Goal: Find contact information: Find contact information

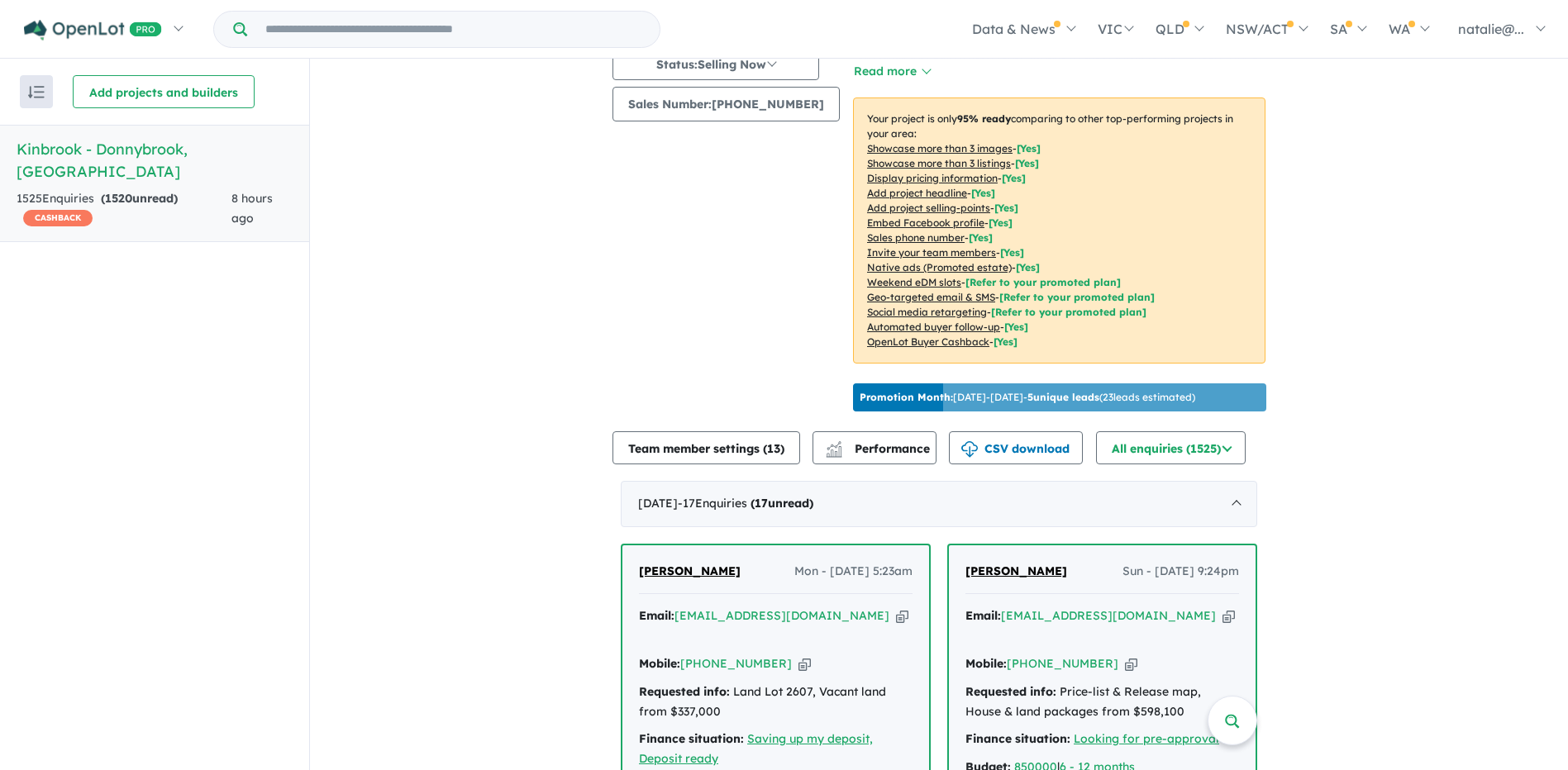
scroll to position [331, 0]
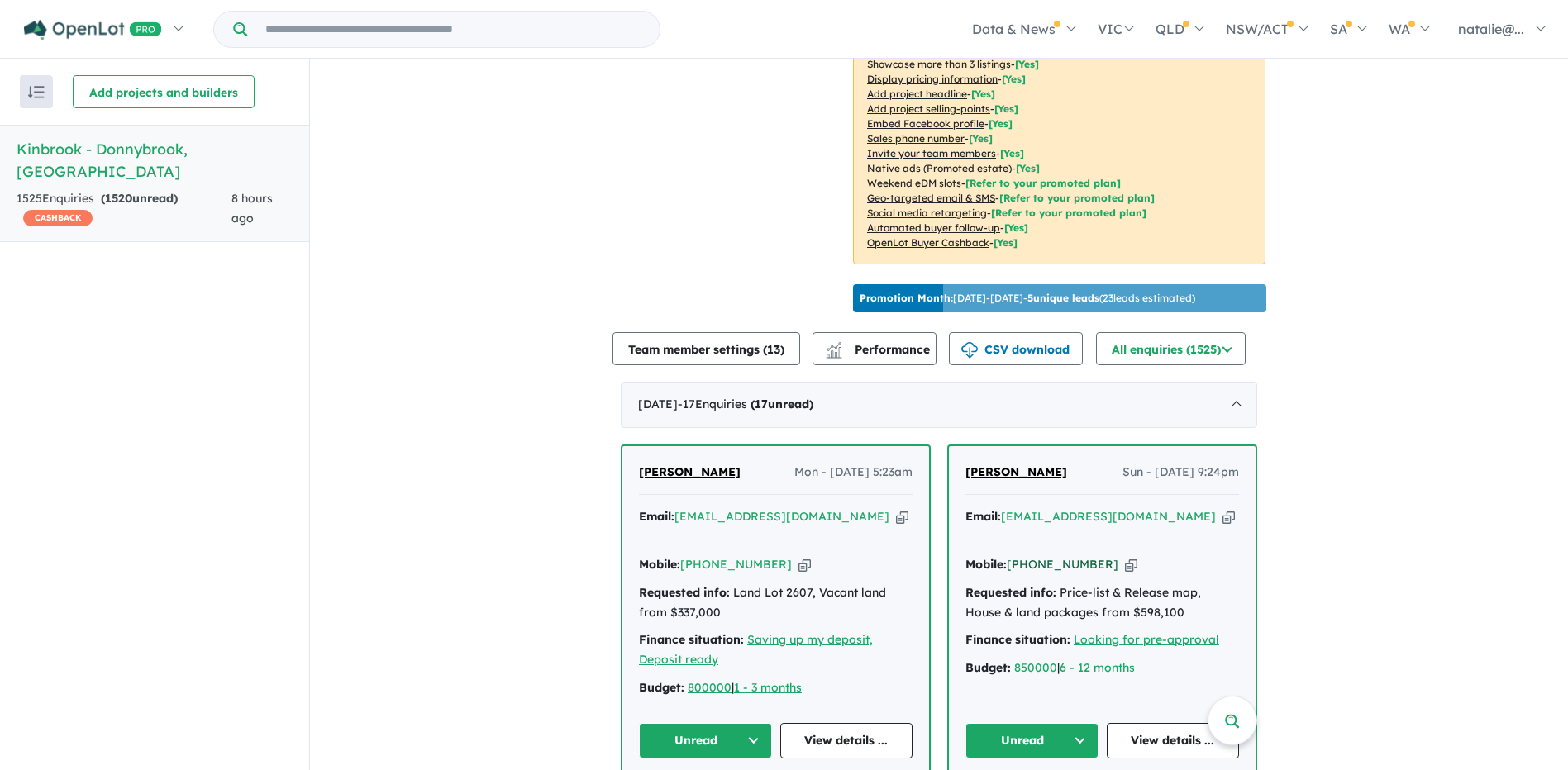
drag, startPoint x: 1098, startPoint y: 558, endPoint x: 1028, endPoint y: 561, distance: 70.1
click at [1028, 561] on div "Mobile: +61 416 622 175 Copied!" at bounding box center [1102, 565] width 274 height 20
copy link "416 622 175"
